Goal: Find specific page/section: Find specific page/section

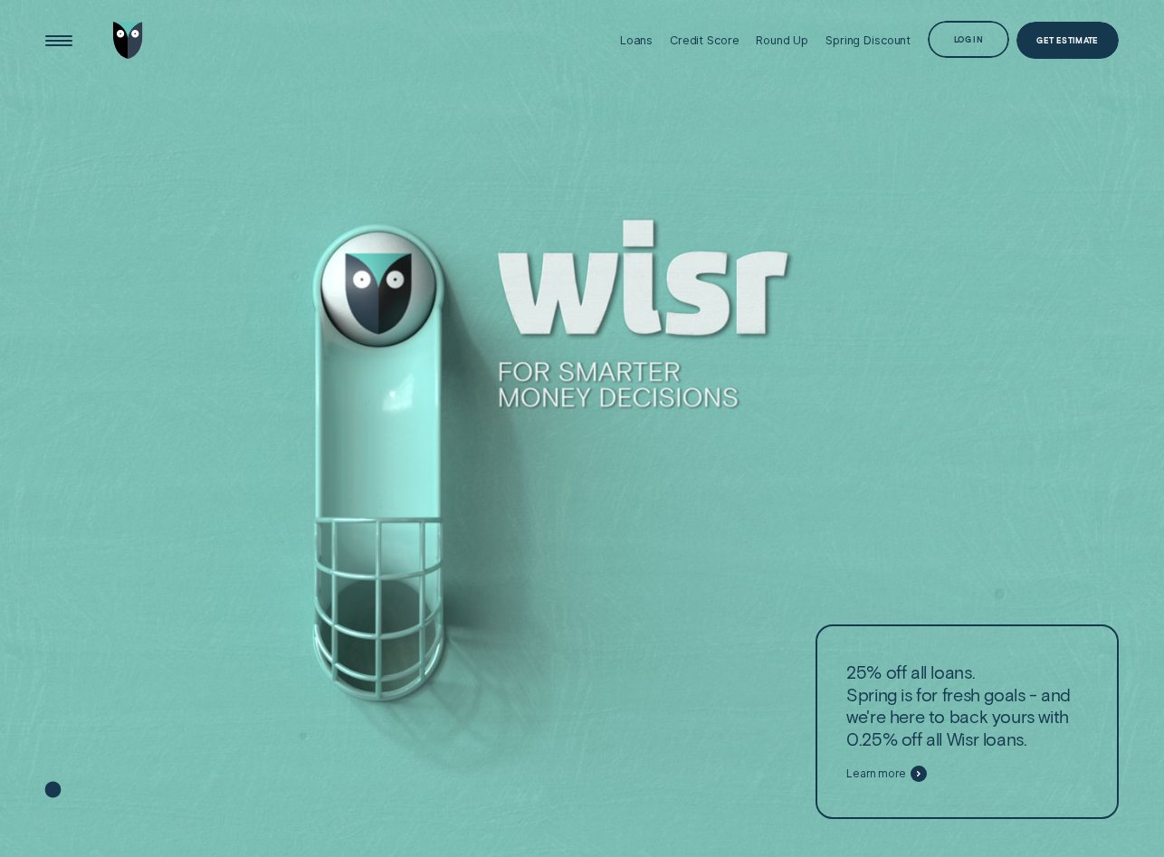
click at [374, 281] on div at bounding box center [582, 429] width 1164 height 858
click at [399, 300] on div at bounding box center [582, 429] width 1164 height 858
click at [71, 49] on div "Open Menu" at bounding box center [59, 40] width 52 height 52
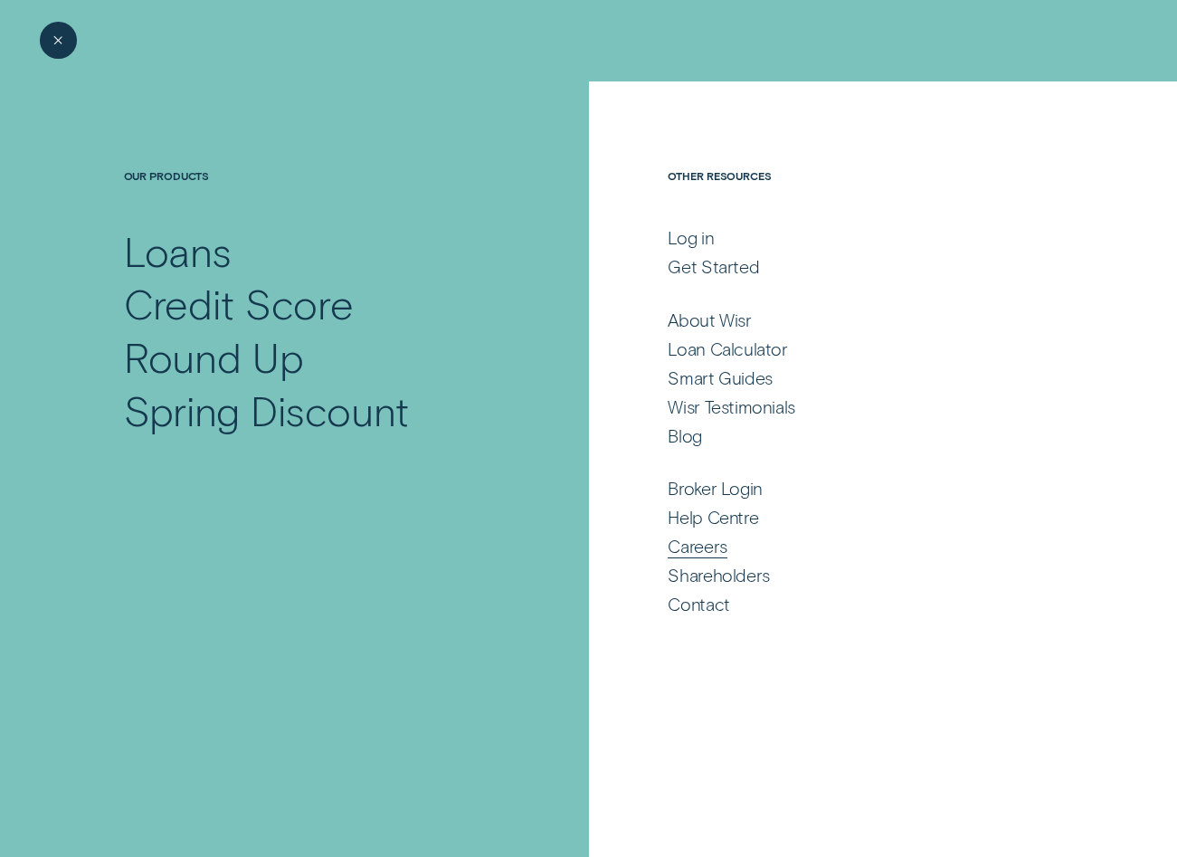
click at [721, 550] on div "Careers" at bounding box center [697, 547] width 59 height 22
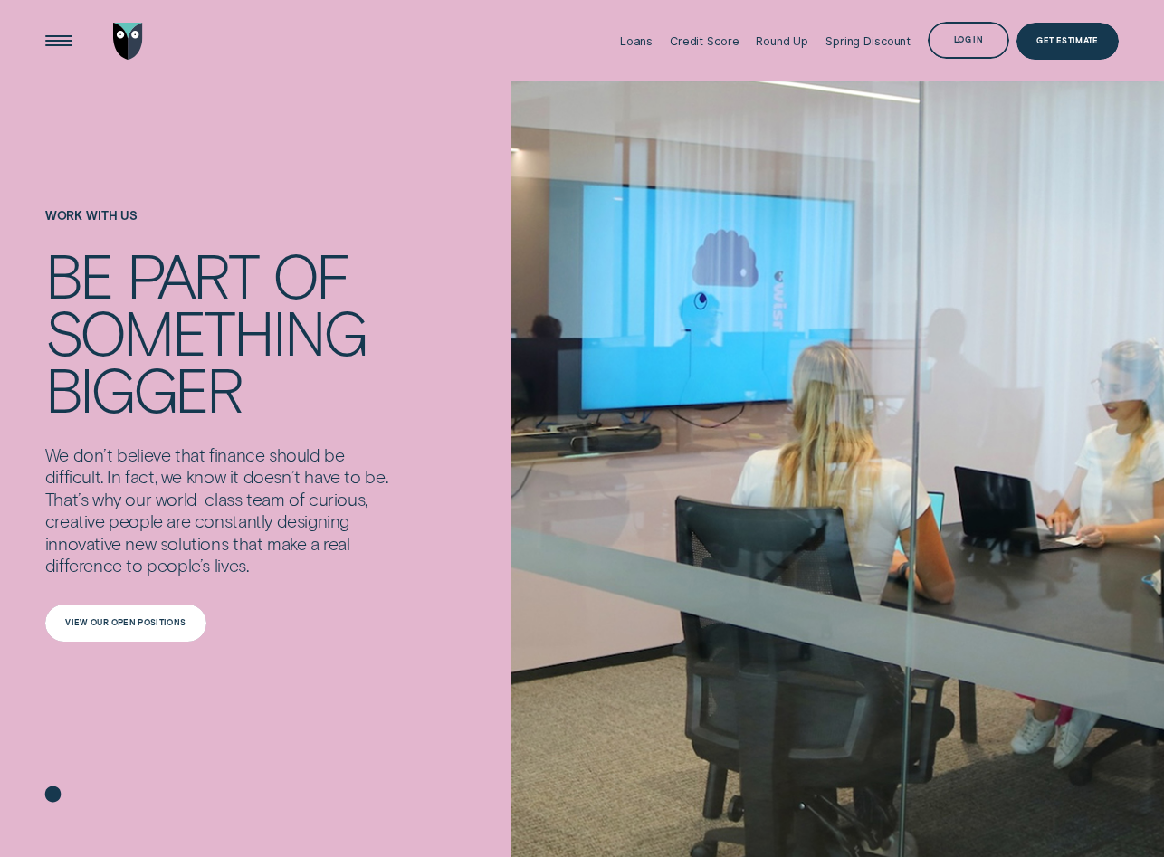
click at [154, 611] on div "View our open positions" at bounding box center [125, 622] width 161 height 37
click at [875, 41] on div "Spring Discount" at bounding box center [867, 41] width 85 height 14
